Goal: Task Accomplishment & Management: Complete application form

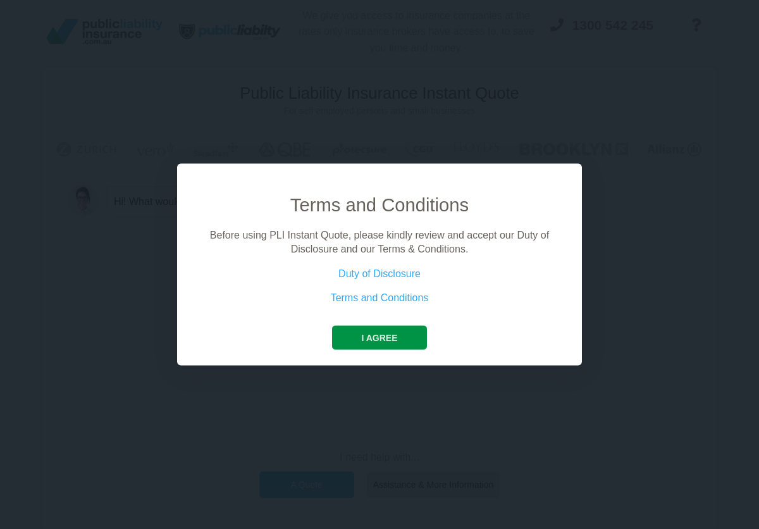
click at [358, 339] on button "I agree" at bounding box center [379, 337] width 94 height 24
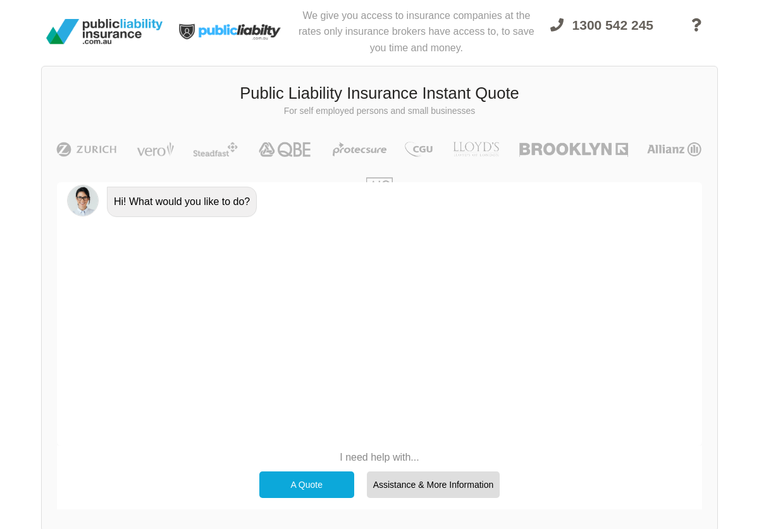
click at [325, 480] on div "A Quote" at bounding box center [306, 484] width 95 height 27
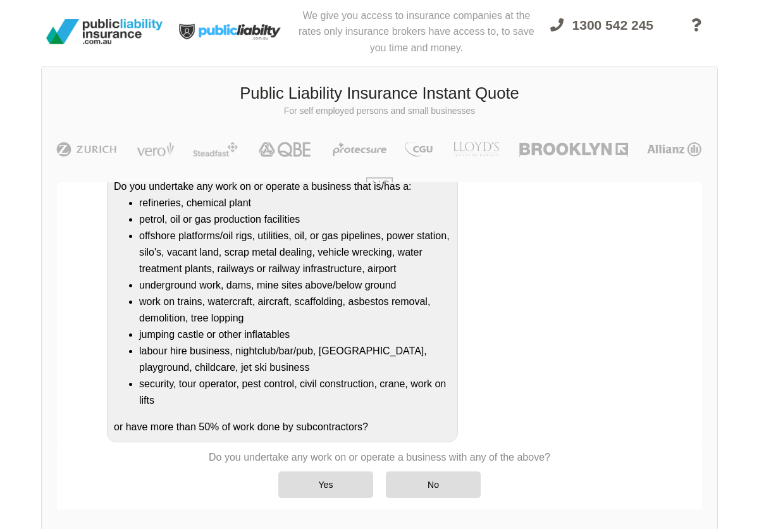
scroll to position [149, 0]
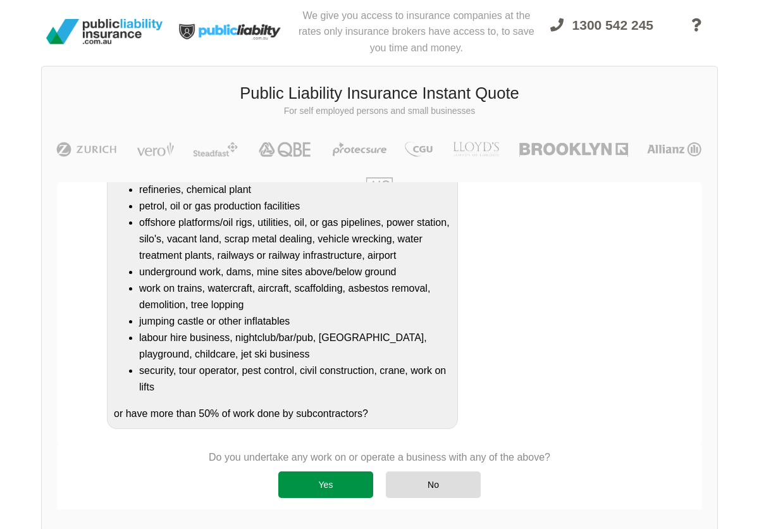
click at [332, 489] on div "Yes" at bounding box center [325, 484] width 95 height 27
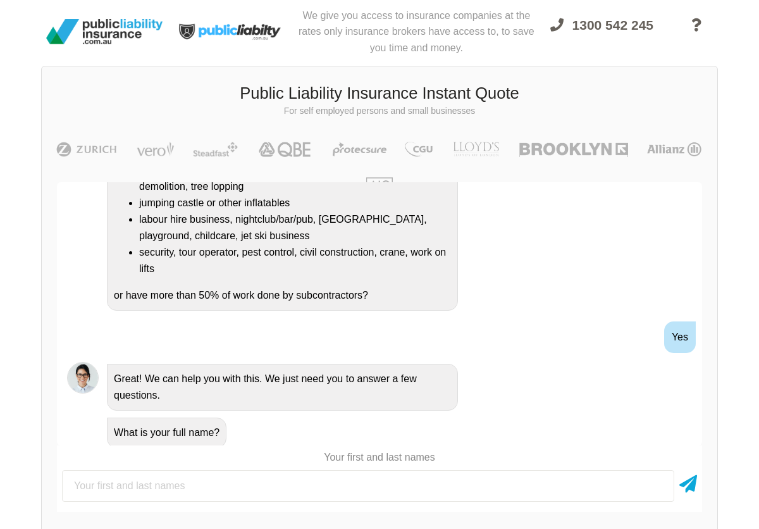
scroll to position [273, 0]
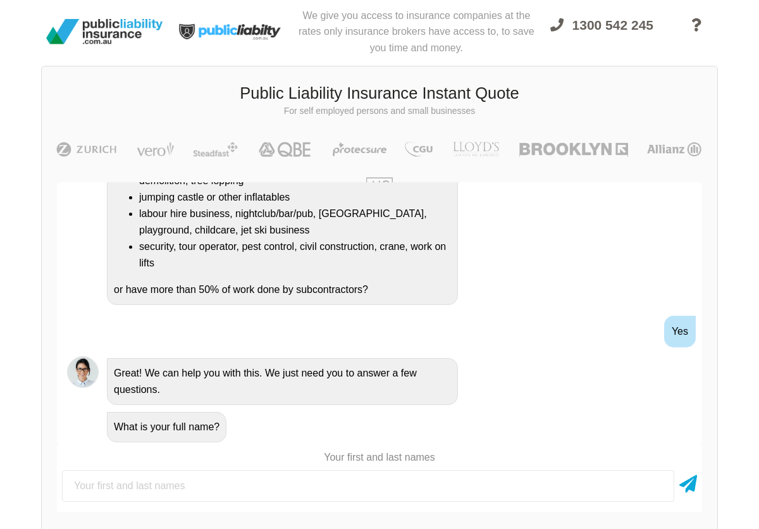
click at [330, 481] on input "text" at bounding box center [368, 486] width 613 height 32
type input "[PERSON_NAME]"
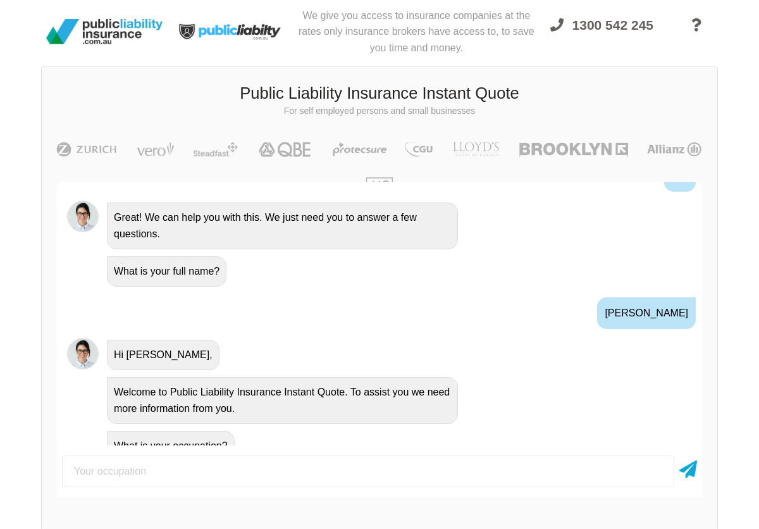
scroll to position [448, 0]
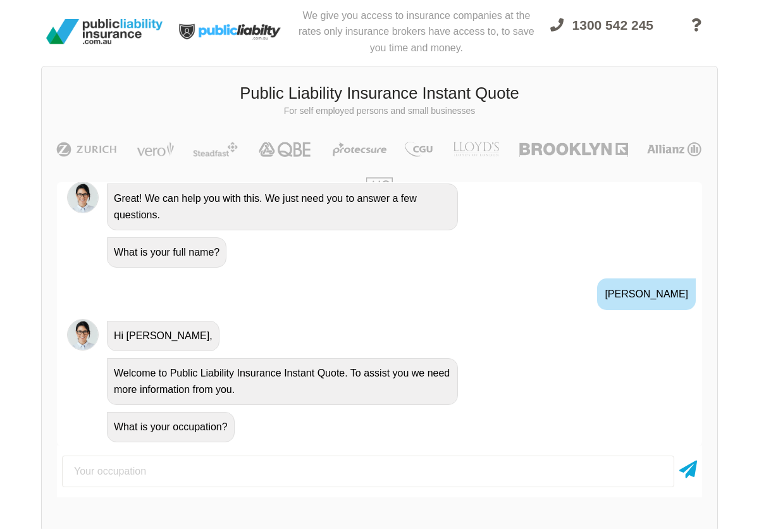
click at [203, 456] on input "text" at bounding box center [368, 472] width 613 height 32
click at [199, 472] on input "text" at bounding box center [368, 472] width 613 height 32
type input "beautician"
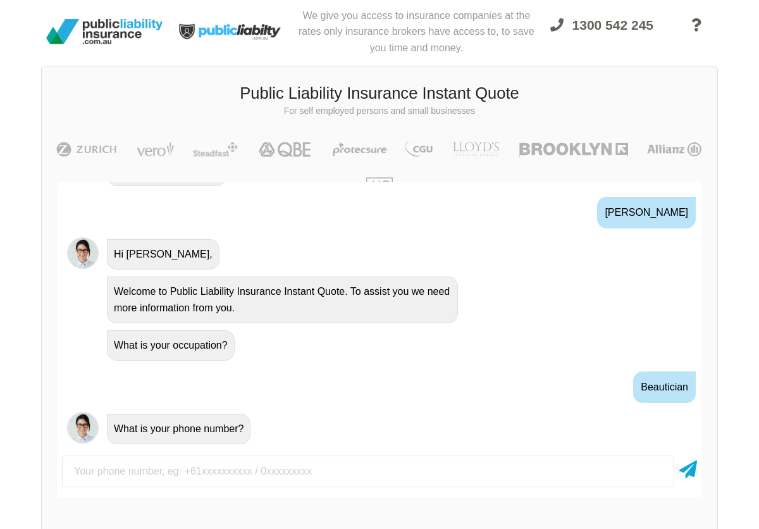
scroll to position [532, 0]
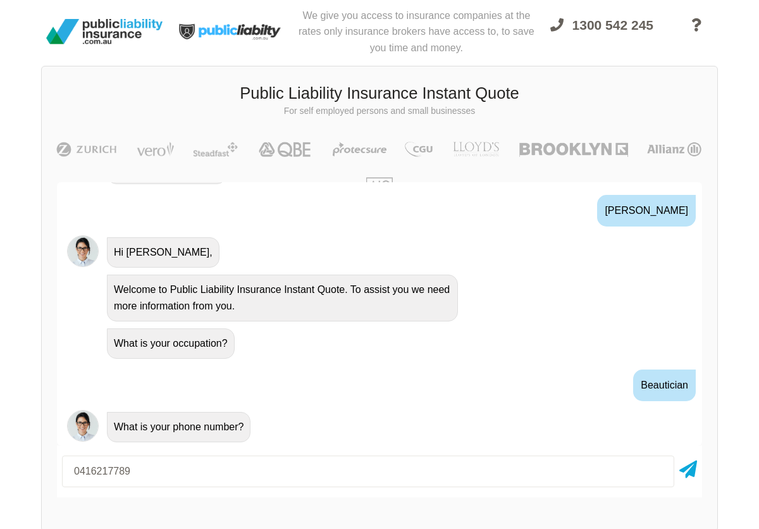
type input "0416217789"
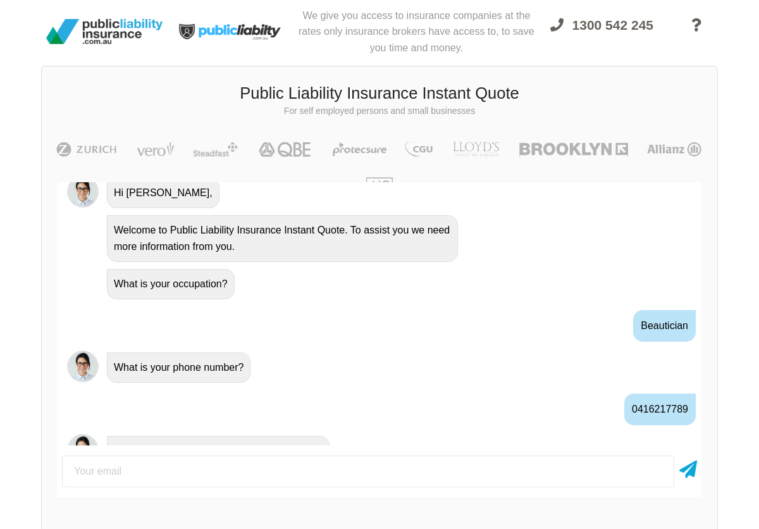
scroll to position [615, 0]
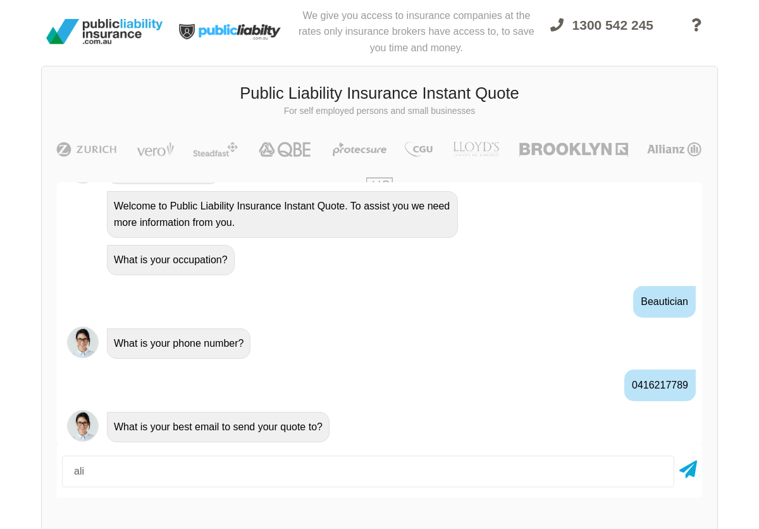
type input "[EMAIL_ADDRESS][DOMAIN_NAME]"
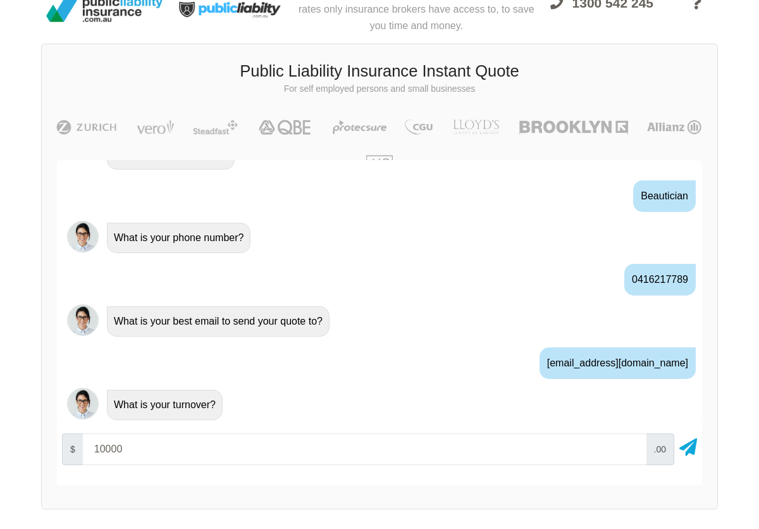
scroll to position [23, 0]
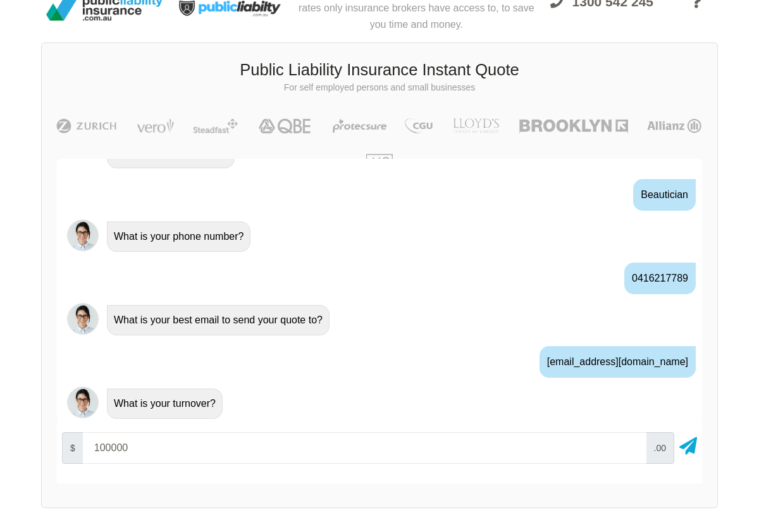
type input "100000"
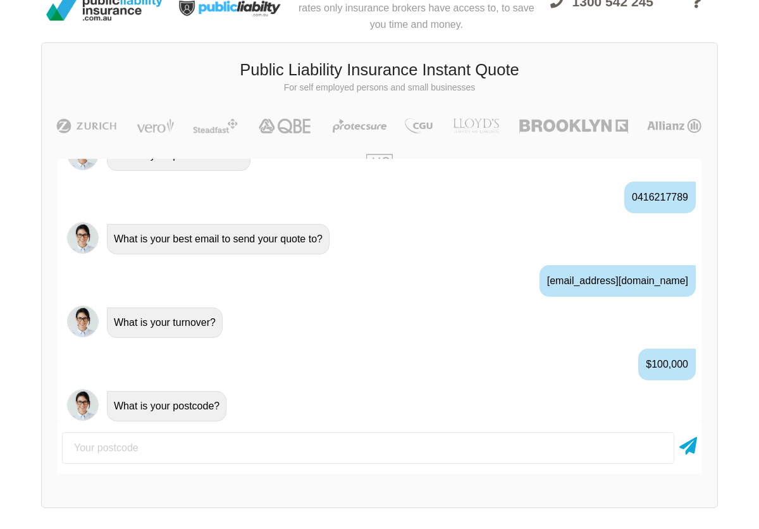
scroll to position [782, 0]
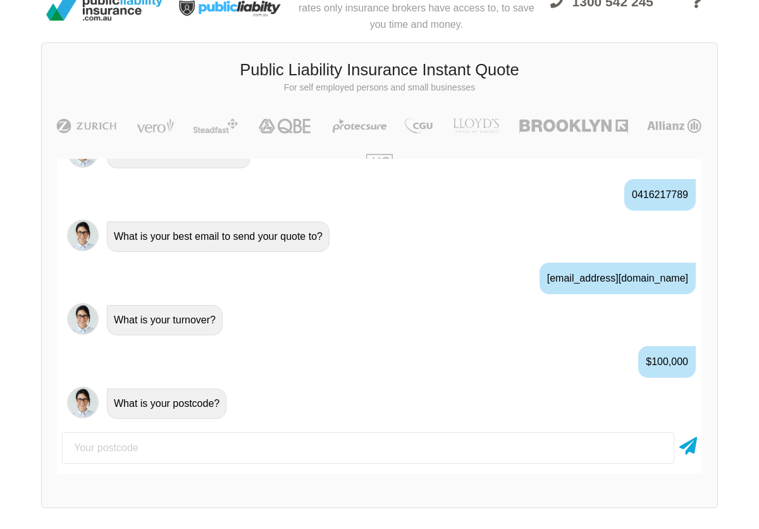
click at [259, 447] on input "number" at bounding box center [368, 448] width 613 height 32
type input "3550"
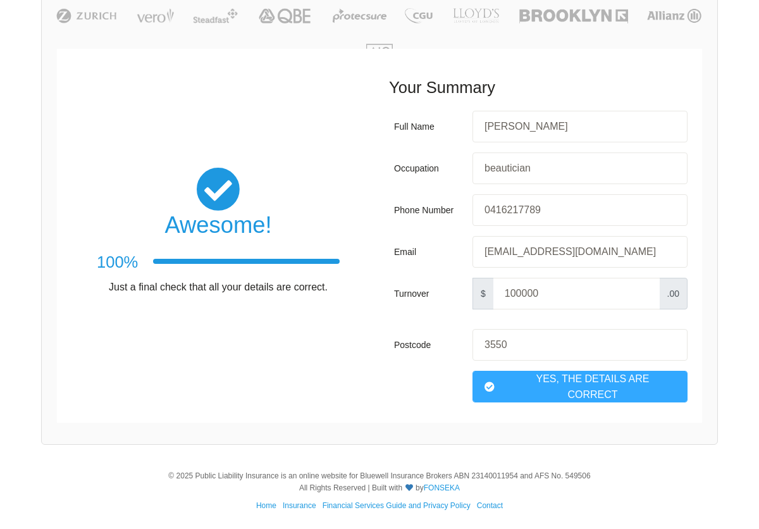
scroll to position [134, 0]
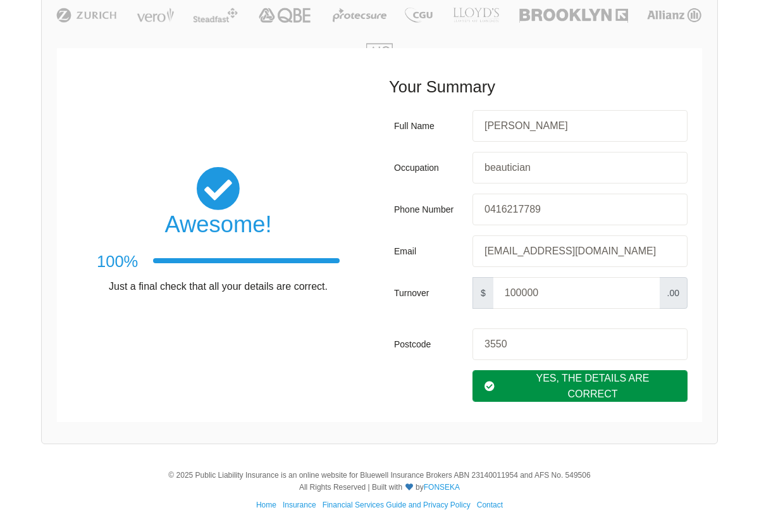
click at [586, 384] on div "Yes, The Details are correct" at bounding box center [580, 386] width 215 height 32
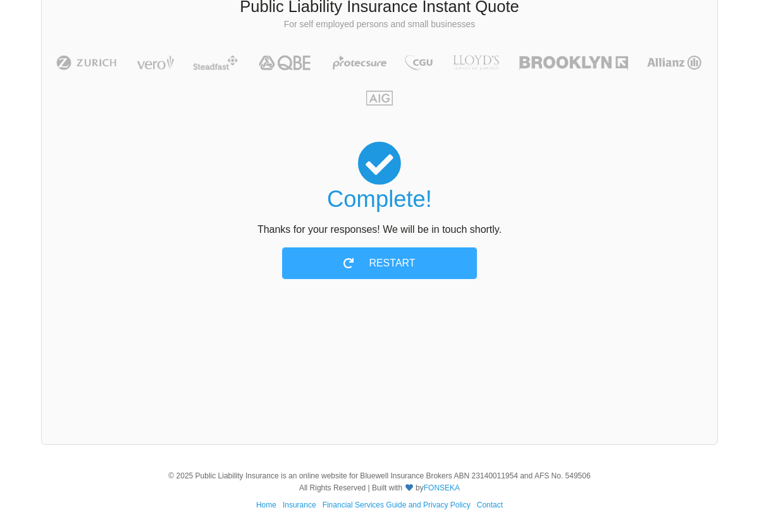
scroll to position [0, 0]
